Goal: Information Seeking & Learning: Learn about a topic

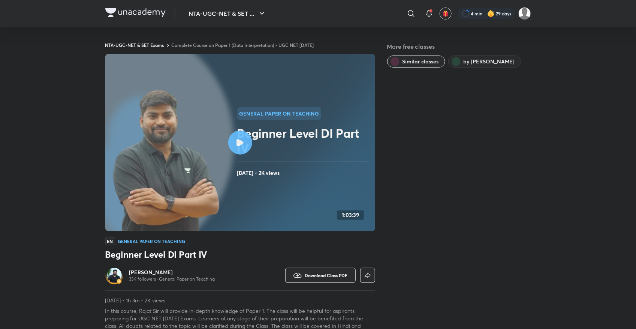
scroll to position [2, 0]
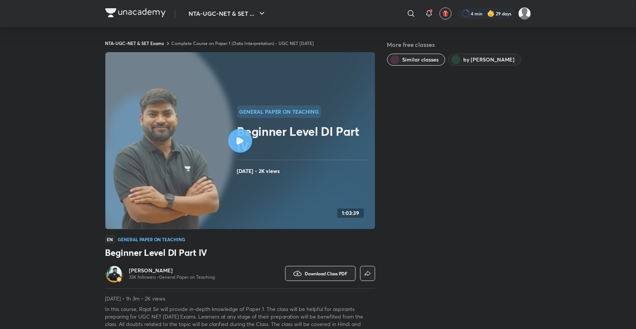
click at [300, 44] on link "Complete Course on Paper 1 (Data Interpretation) - UGC NET [DATE]" at bounding box center [243, 43] width 142 height 6
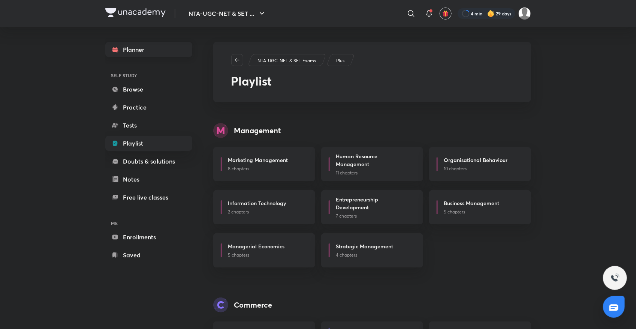
click at [158, 45] on link "Planner" at bounding box center [148, 49] width 87 height 15
